Goal: Check status: Check status

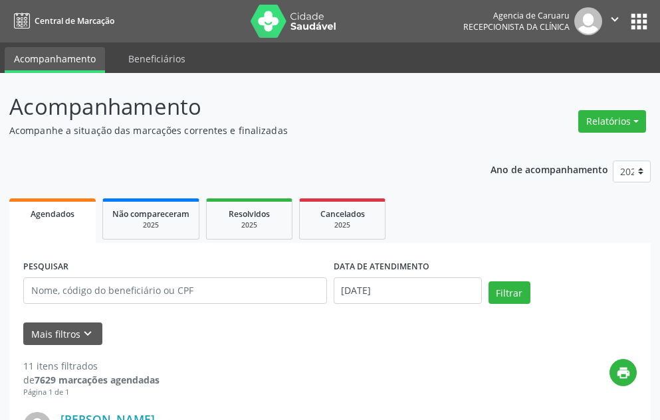
click at [71, 215] on span "Agendados" at bounding box center [53, 214] width 44 height 11
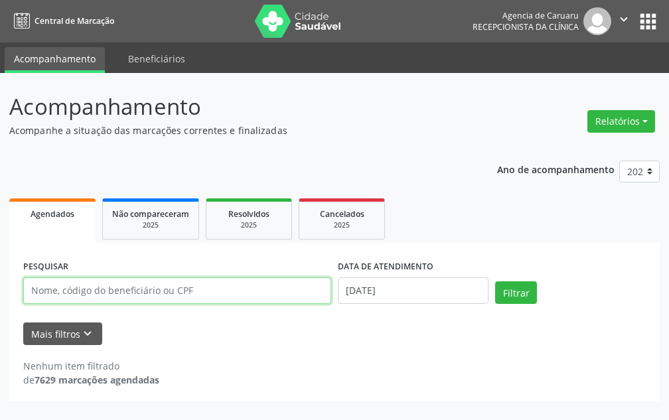
click at [273, 290] on input "text" at bounding box center [177, 291] width 308 height 27
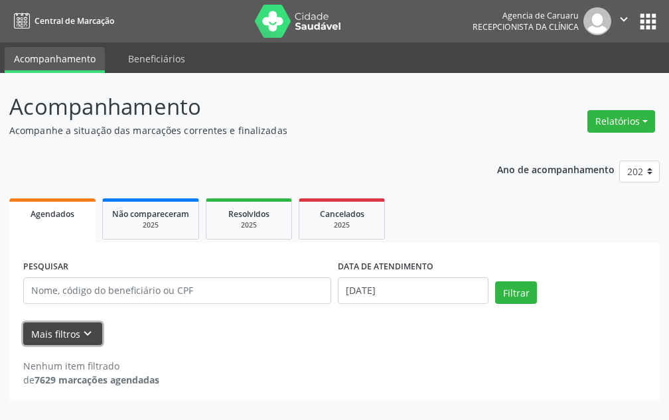
click at [80, 339] on icon "keyboard_arrow_down" at bounding box center [87, 334] width 15 height 15
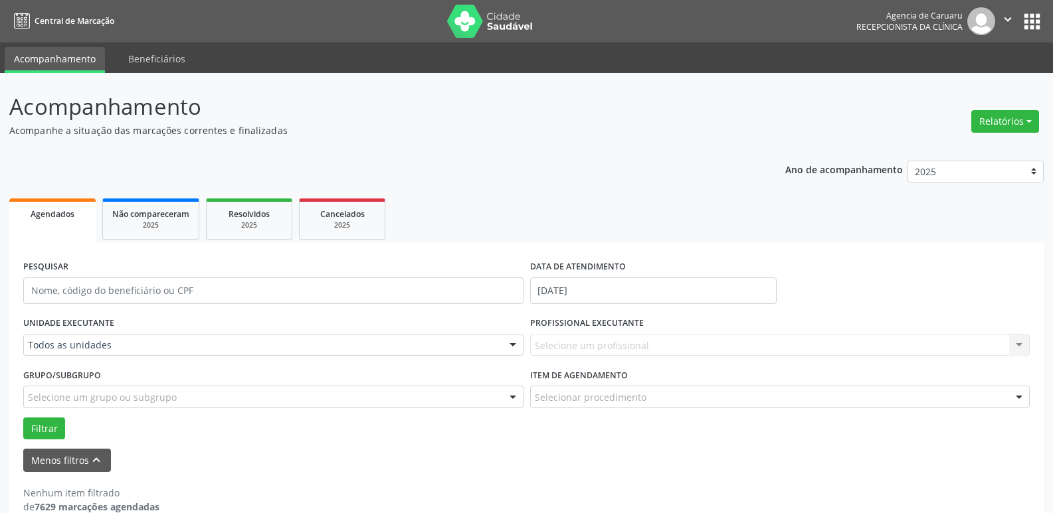
click at [511, 350] on div at bounding box center [513, 346] width 20 height 23
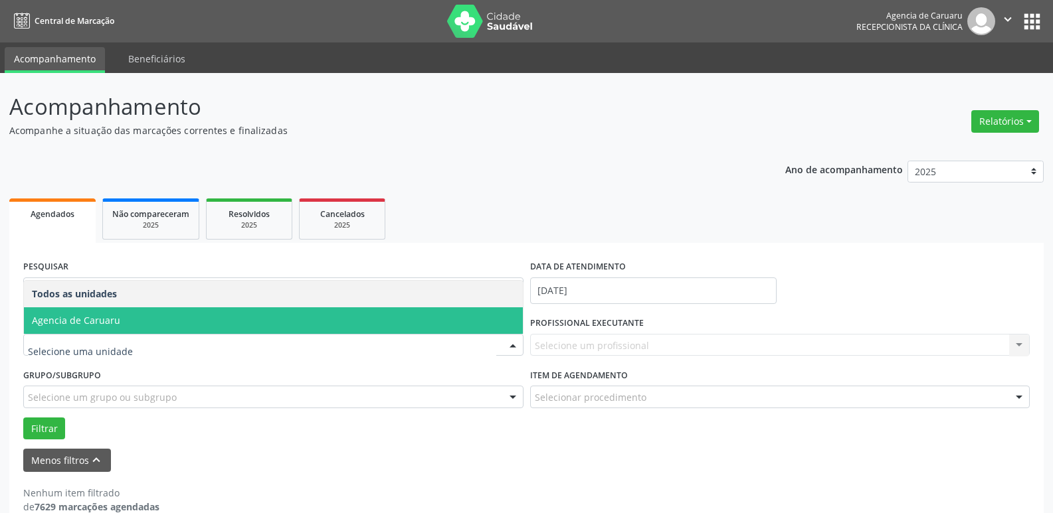
click at [307, 316] on span "Agencia de Caruaru" at bounding box center [273, 321] width 499 height 27
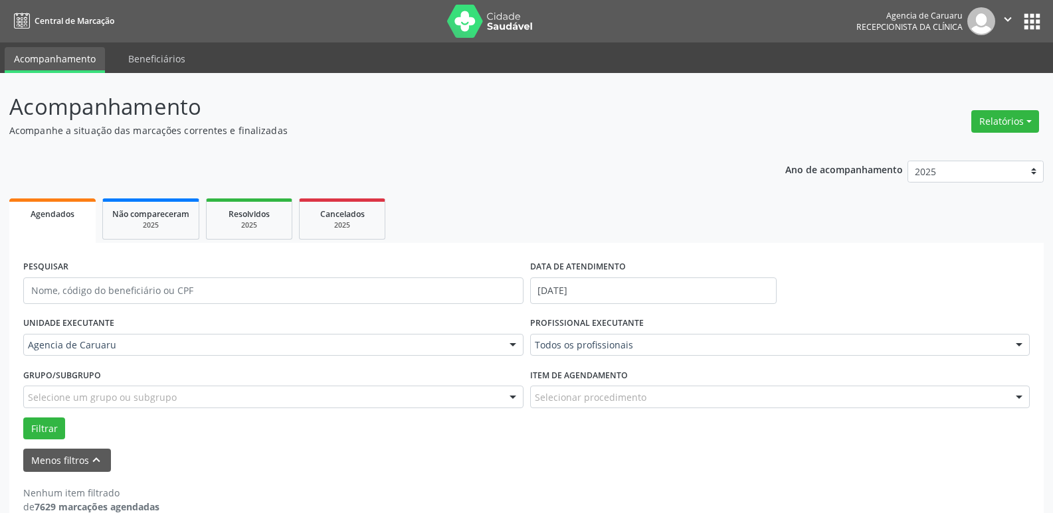
click at [659, 347] on div at bounding box center [1019, 346] width 20 height 23
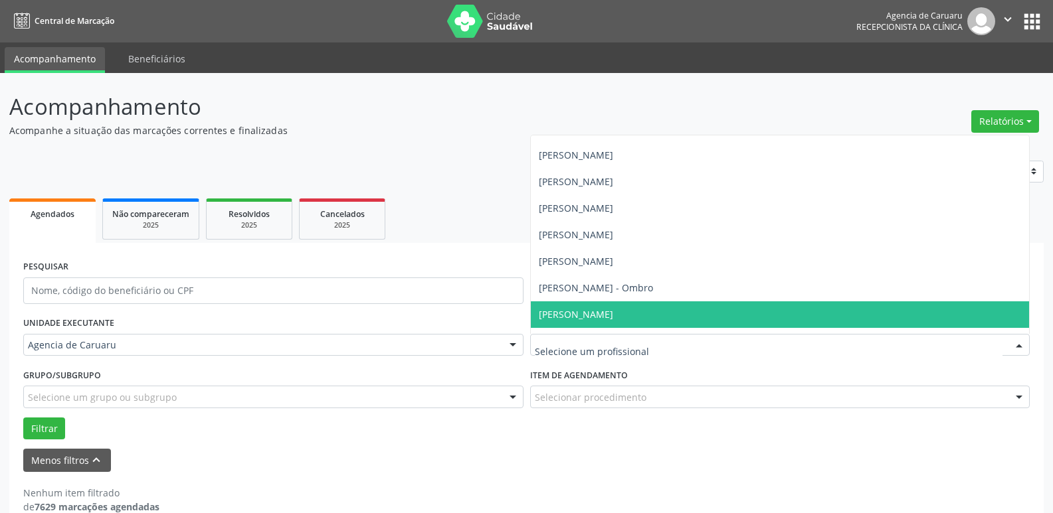
scroll to position [399, 0]
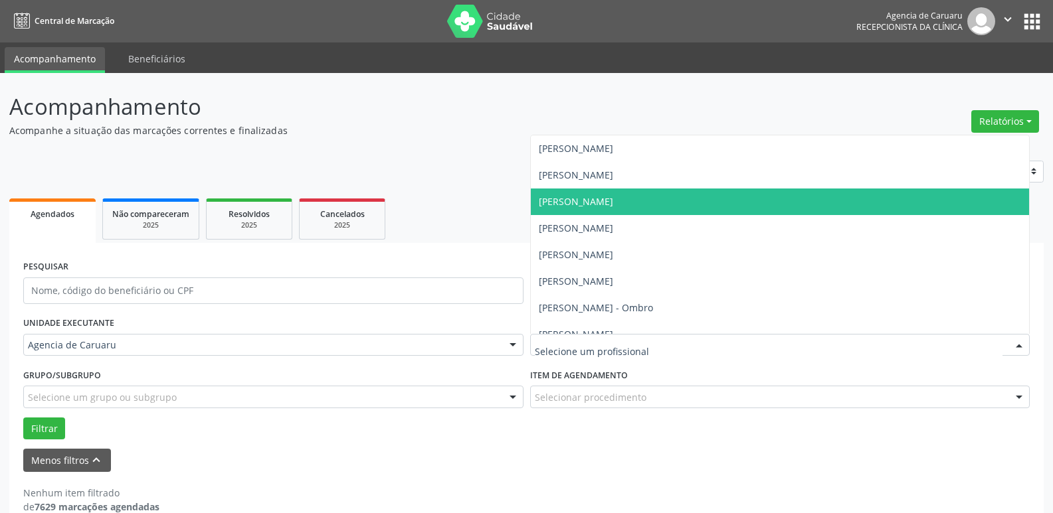
click at [591, 205] on span "[PERSON_NAME]" at bounding box center [576, 201] width 74 height 13
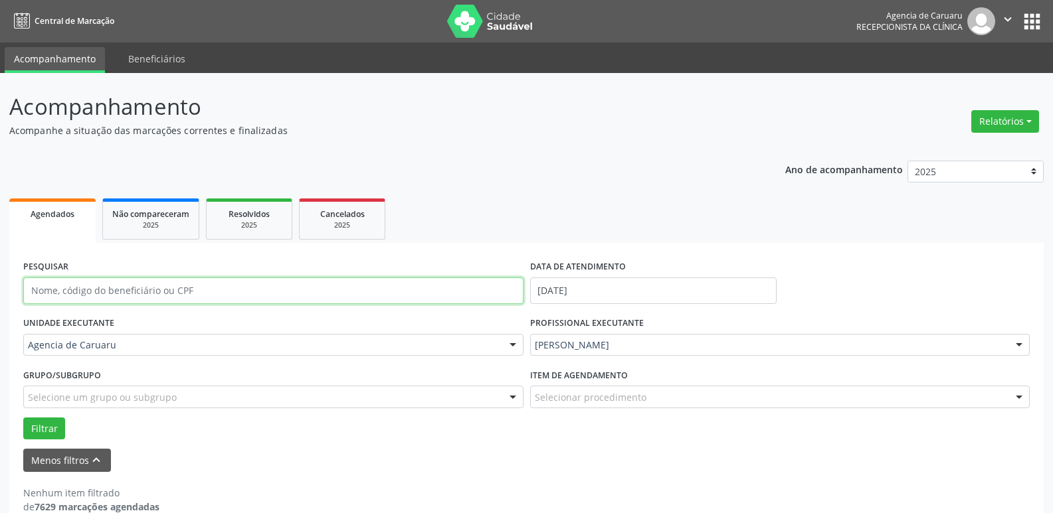
click at [114, 298] on input "text" at bounding box center [273, 291] width 500 height 27
type input "marciria"
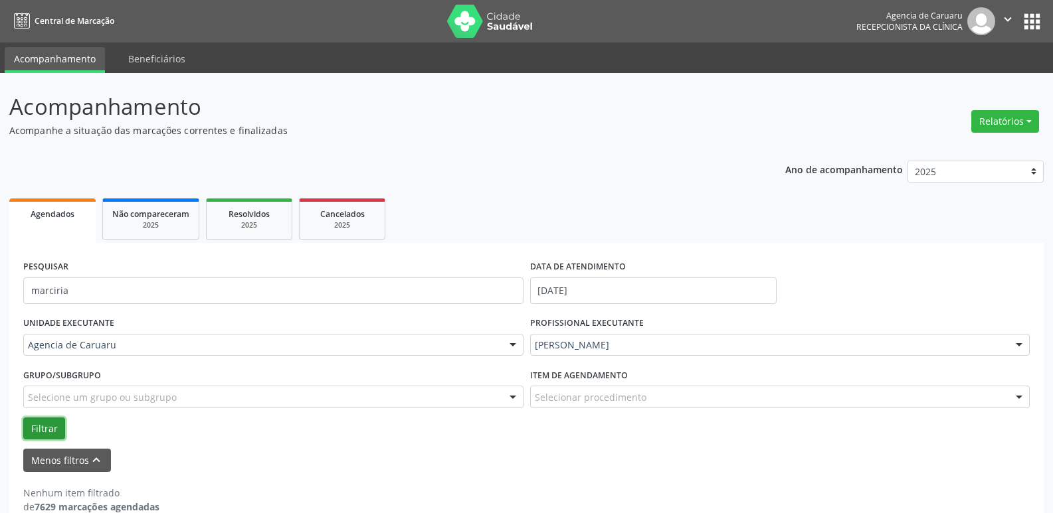
click at [50, 420] on button "Filtrar" at bounding box center [44, 429] width 42 height 23
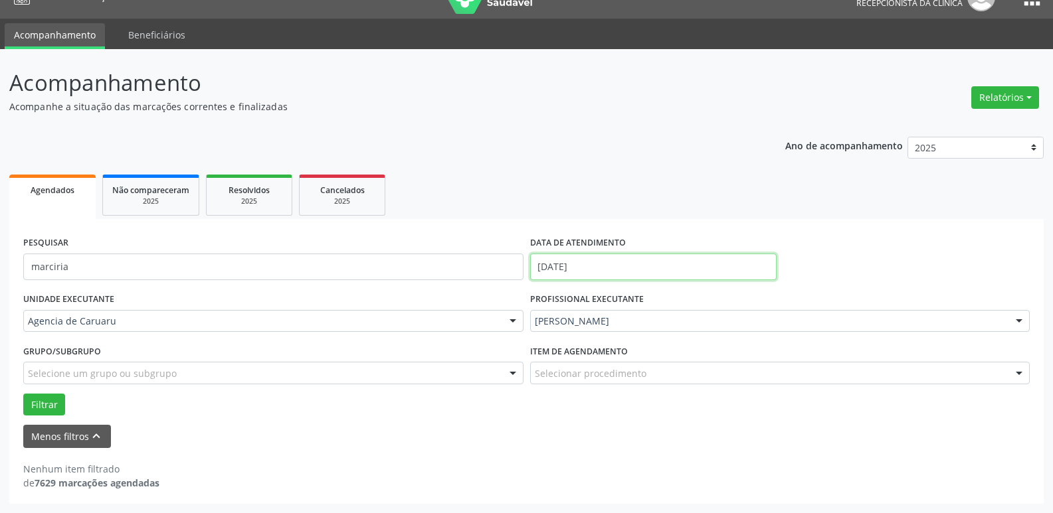
click at [622, 258] on input "[DATE]" at bounding box center [653, 267] width 246 height 27
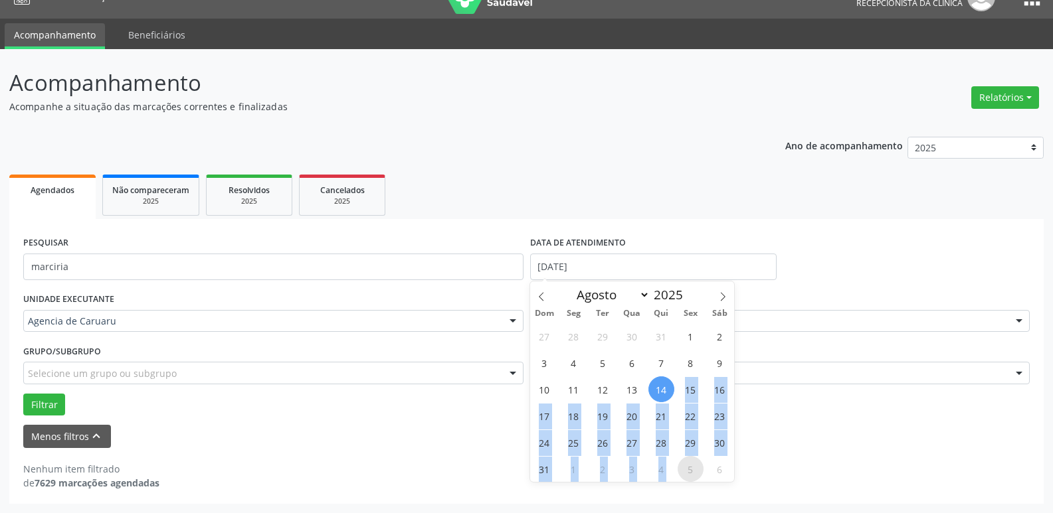
drag, startPoint x: 669, startPoint y: 392, endPoint x: 690, endPoint y: 460, distance: 70.8
click at [659, 420] on div "27 28 29 30 31 1 2 3 4 5 6 7 8 9 10 11 12 13 14 15 16 17 18 19 20 21 22 23 24 2…" at bounding box center [632, 402] width 205 height 159
click at [552, 420] on span "31" at bounding box center [544, 469] width 26 height 26
type input "[DATE]"
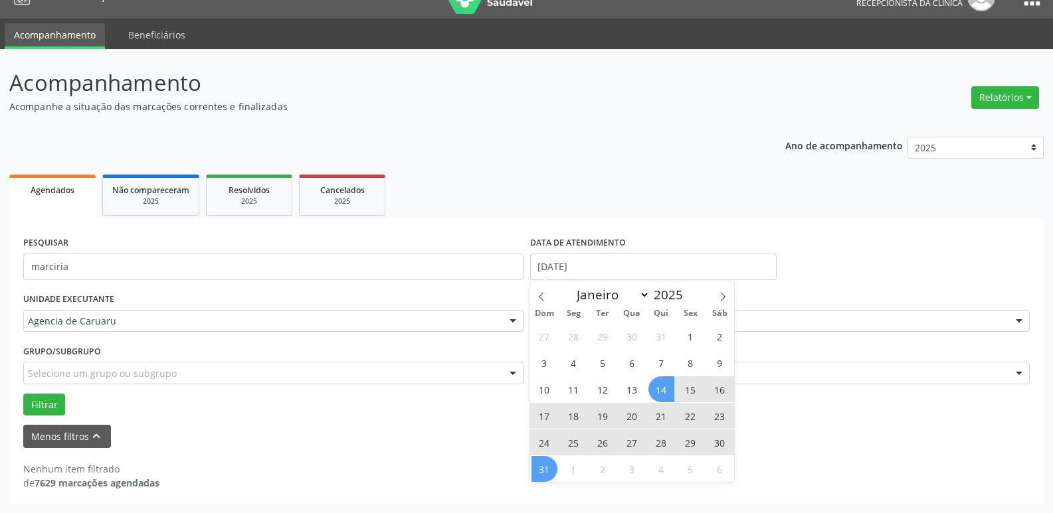
click at [659, 391] on span "14" at bounding box center [661, 390] width 26 height 26
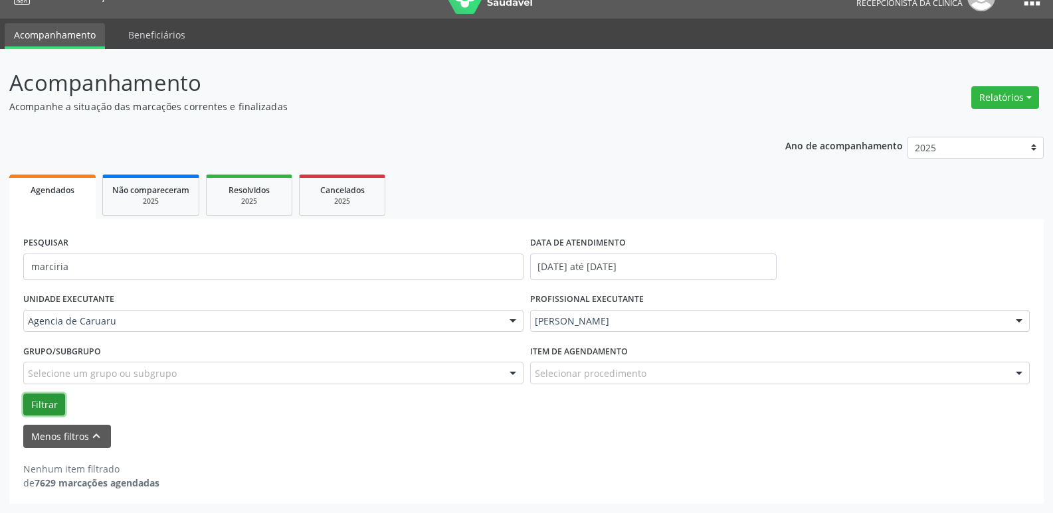
click at [35, 408] on button "Filtrar" at bounding box center [44, 405] width 42 height 23
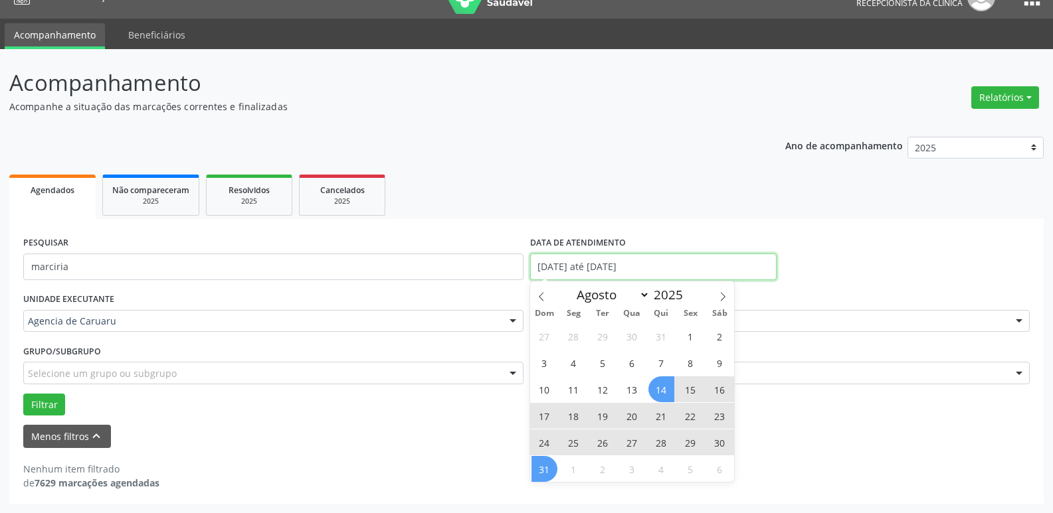
click at [659, 271] on input "[DATE] até [DATE]" at bounding box center [653, 267] width 246 height 27
click at [659, 300] on icon at bounding box center [722, 296] width 9 height 9
select select "8"
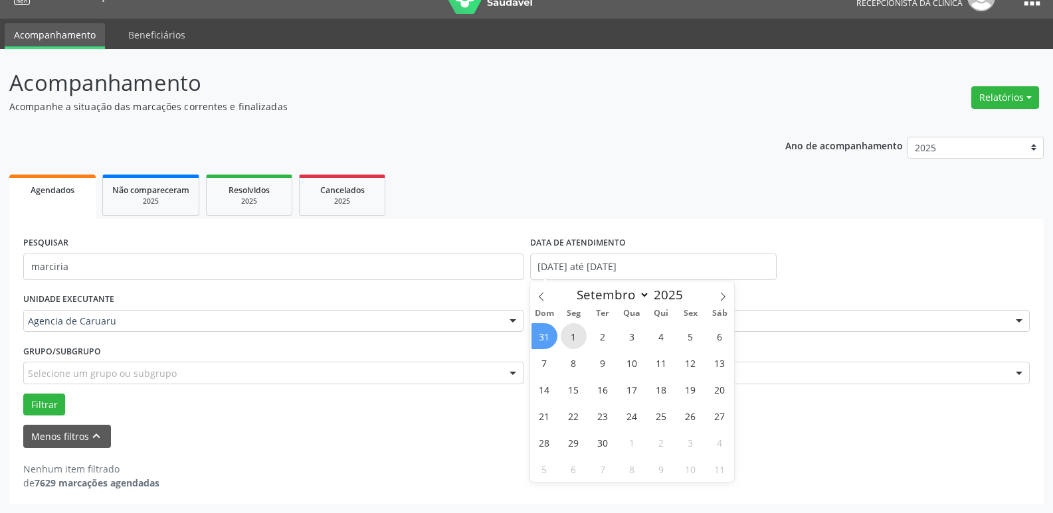
click at [570, 339] on span "1" at bounding box center [574, 336] width 26 height 26
type input "[DATE]"
click at [570, 339] on span "1" at bounding box center [574, 336] width 26 height 26
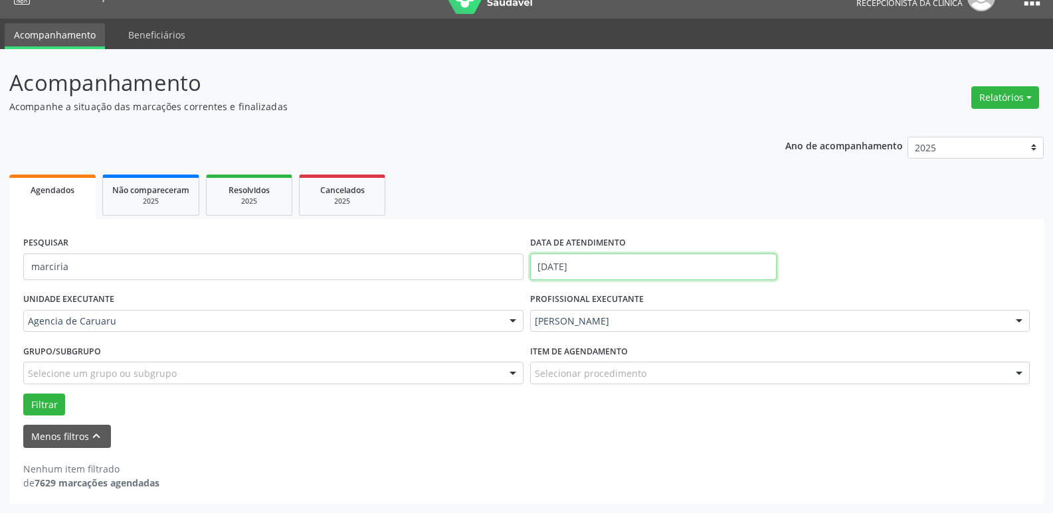
click at [634, 268] on input "[DATE]" at bounding box center [653, 267] width 246 height 27
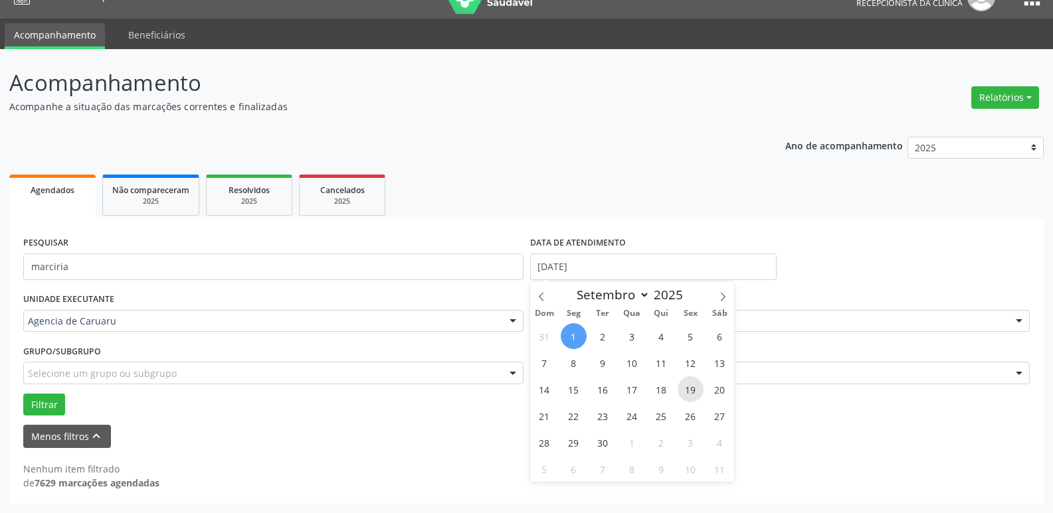
click at [659, 401] on span "19" at bounding box center [690, 390] width 26 height 26
type input "[DATE]"
click at [659, 401] on span "19" at bounding box center [690, 390] width 26 height 26
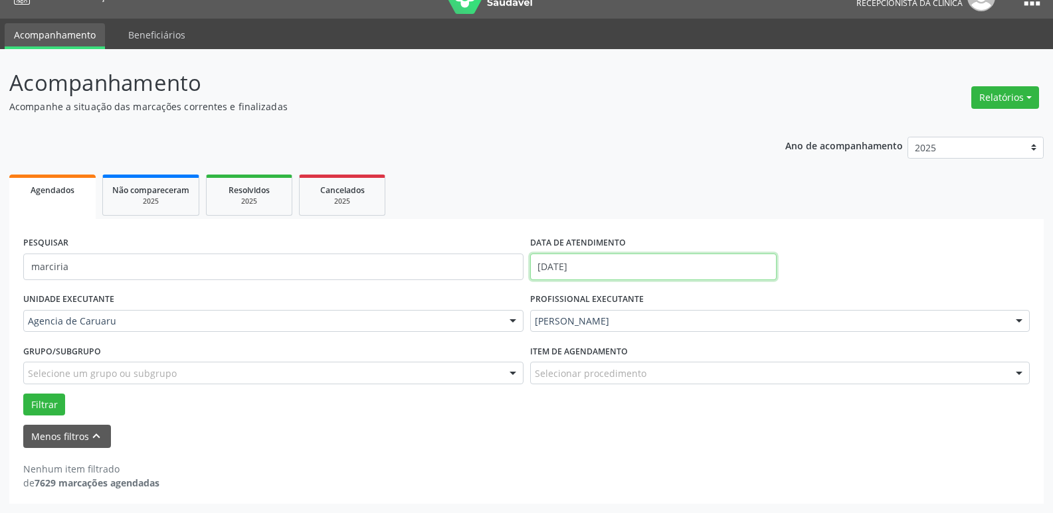
click at [531, 269] on input "[DATE]" at bounding box center [653, 267] width 246 height 27
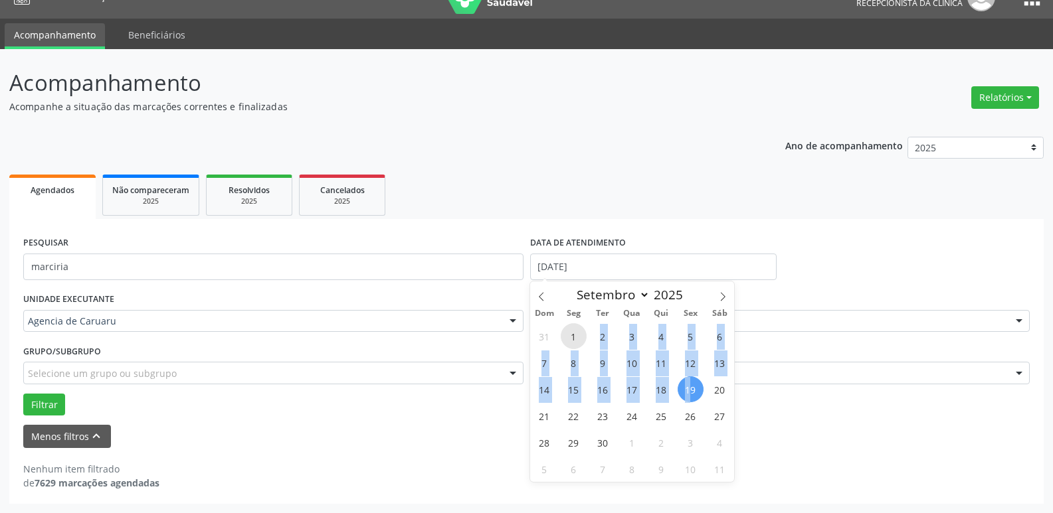
drag, startPoint x: 578, startPoint y: 337, endPoint x: 688, endPoint y: 397, distance: 124.8
click at [659, 397] on div "31 1 2 3 4 5 6 7 8 9 10 11 12 13 14 15 16 17 18 19 20 21 22 23 24 25 26 27 28 2…" at bounding box center [632, 402] width 205 height 159
click at [659, 397] on span "19" at bounding box center [690, 390] width 26 height 26
type input "[DATE]"
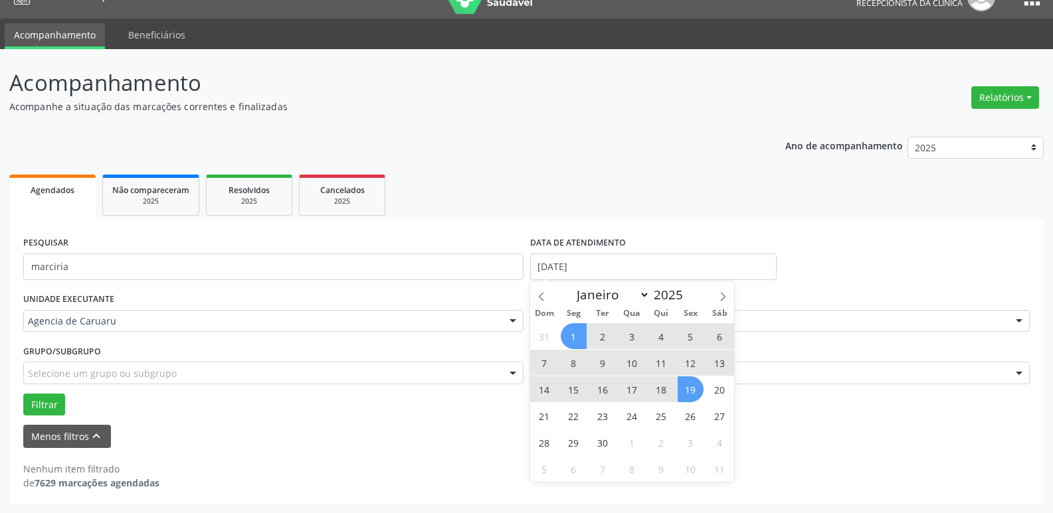
click at [573, 335] on span "1" at bounding box center [574, 336] width 26 height 26
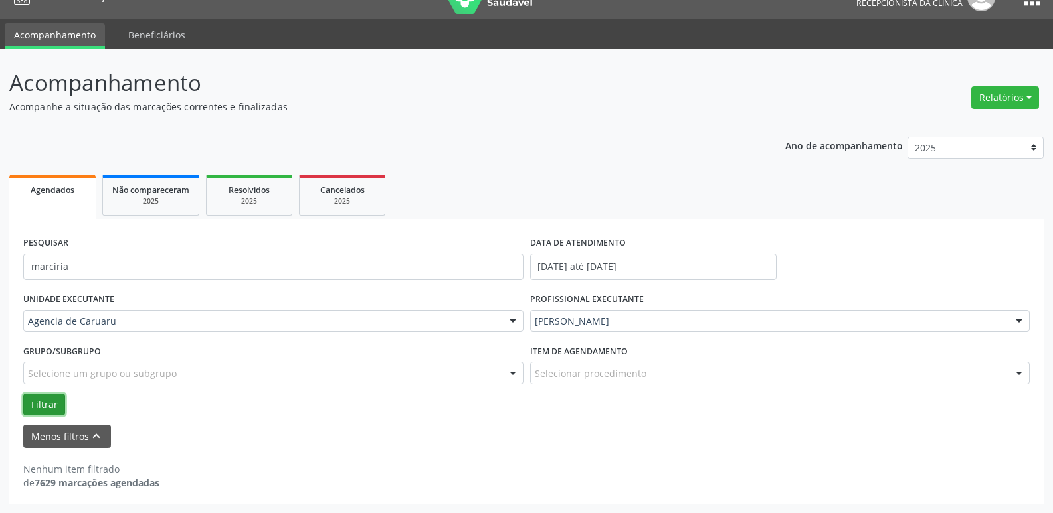
click at [50, 397] on button "Filtrar" at bounding box center [44, 405] width 42 height 23
